Goal: Information Seeking & Learning: Learn about a topic

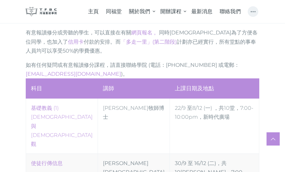
scroll to position [330, 0]
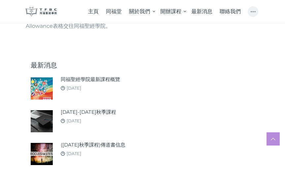
scroll to position [627, 0]
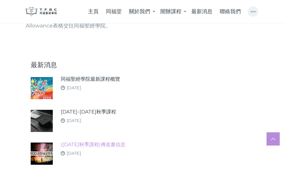
click at [92, 141] on link "([DATE]秋季課程)傳道書信息" at bounding box center [93, 144] width 65 height 7
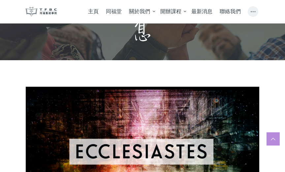
scroll to position [47, 0]
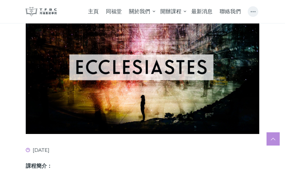
scroll to position [165, 0]
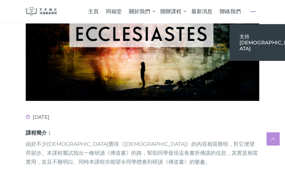
click at [249, 12] on link at bounding box center [253, 11] width 12 height 17
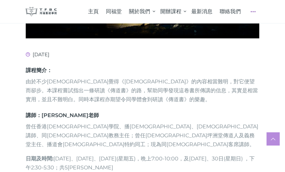
scroll to position [231, 0]
